Goal: Information Seeking & Learning: Find specific fact

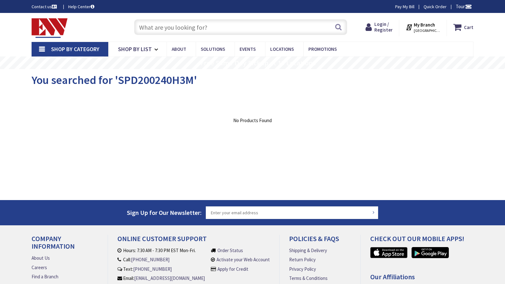
type input "Shadow Creek Dr, North Las Vegas, NV 89081, USA"
